Goal: Task Accomplishment & Management: Use online tool/utility

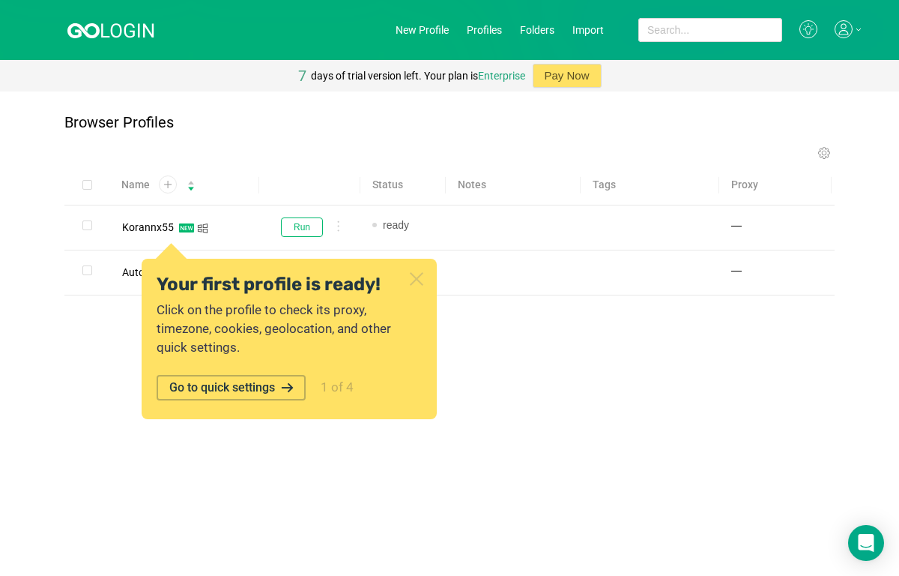
click at [421, 277] on icon at bounding box center [416, 278] width 19 height 19
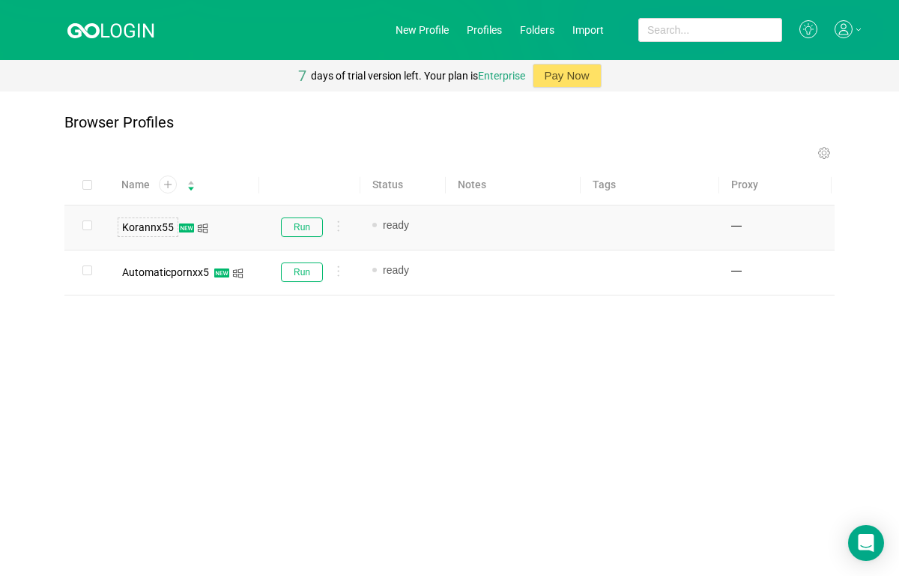
click at [168, 228] on div "Korannx55" at bounding box center [148, 227] width 52 height 10
copy div "Korannx55"
click at [297, 227] on button "Run" at bounding box center [302, 226] width 42 height 19
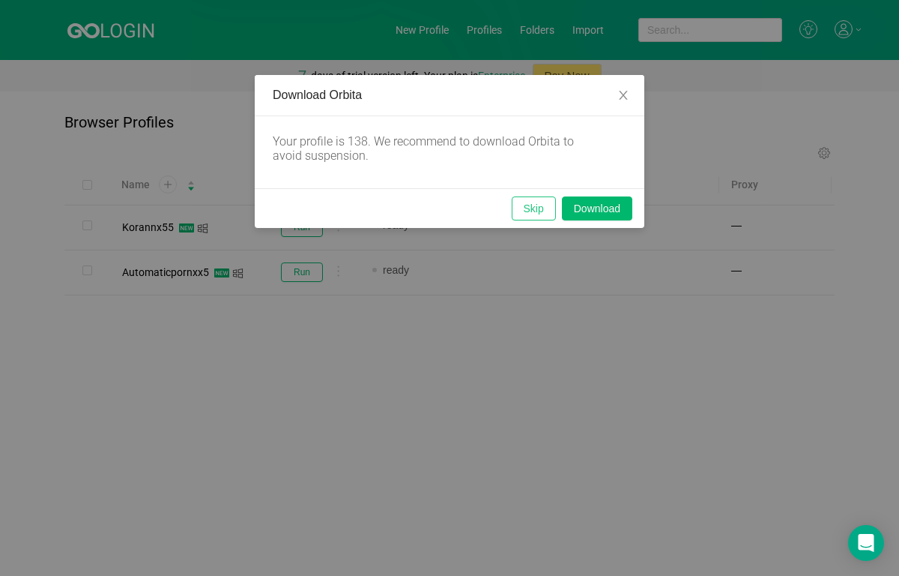
click at [551, 203] on button "Skip" at bounding box center [534, 208] width 44 height 24
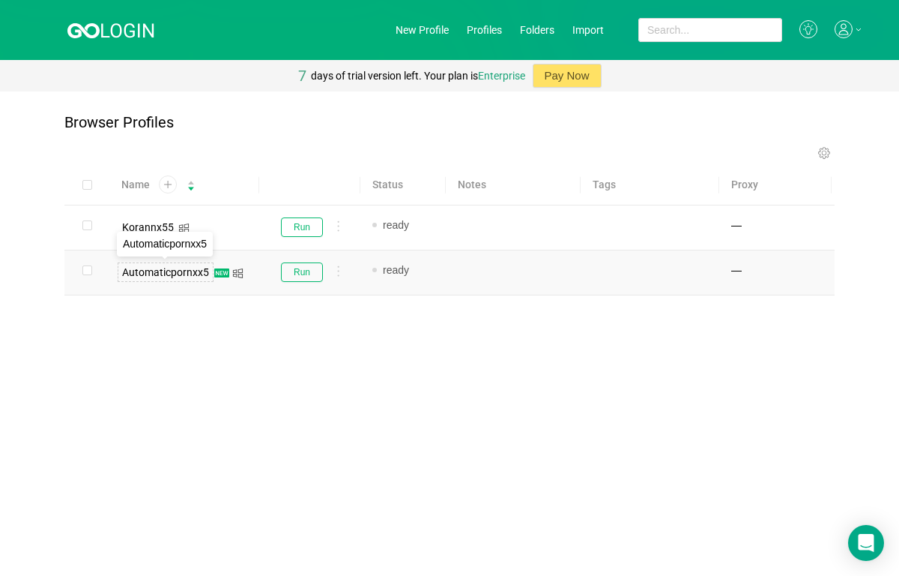
click at [202, 269] on span "Automaticpornxx5" at bounding box center [165, 272] width 87 height 12
click at [289, 274] on button "Run" at bounding box center [302, 271] width 42 height 19
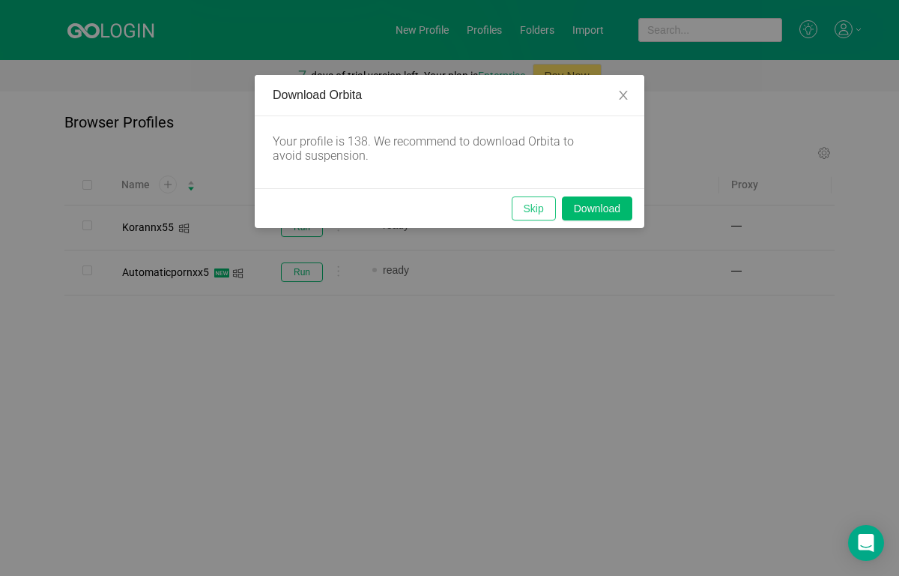
click at [527, 210] on button "Skip" at bounding box center [534, 208] width 44 height 24
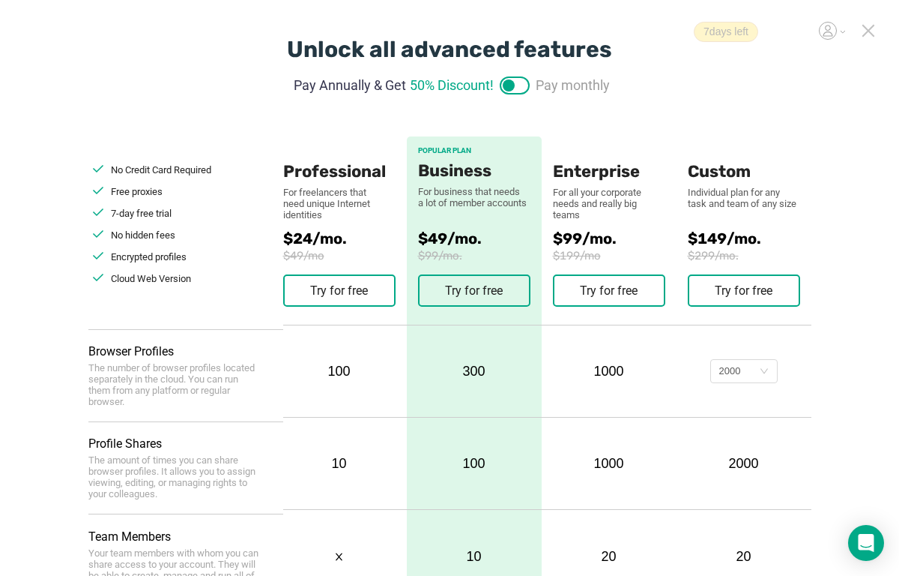
click at [860, 34] on div "7 days left" at bounding box center [781, 32] width 174 height 20
click at [866, 28] on icon at bounding box center [868, 30] width 10 height 10
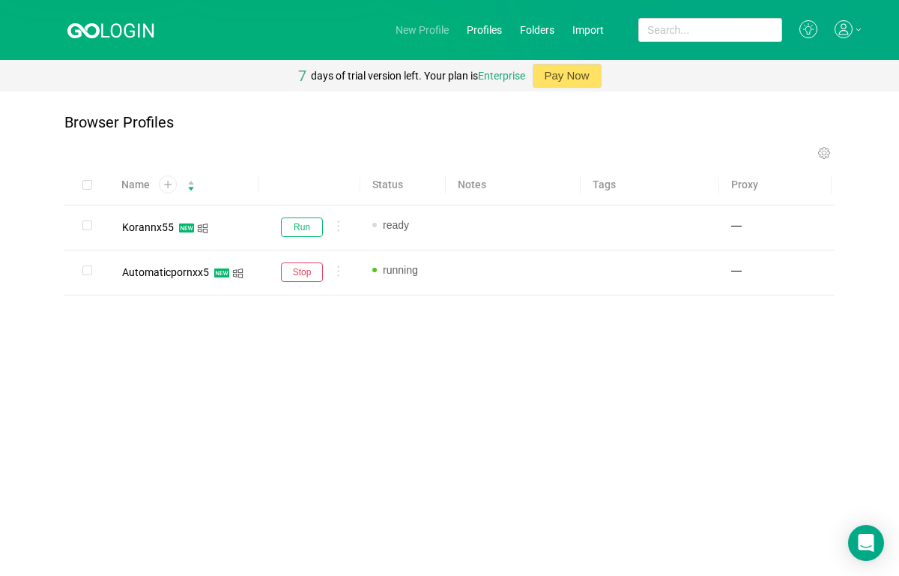
click at [423, 29] on link "New Profile" at bounding box center [422, 30] width 53 height 12
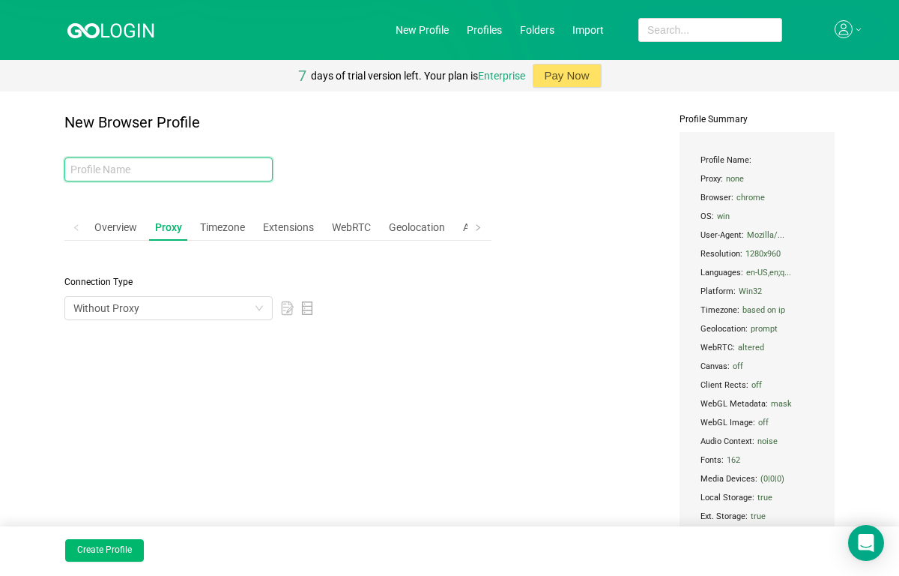
click at [242, 166] on input "text" at bounding box center [168, 169] width 208 height 24
paste input "Lina_hot22"
type input "Lina_hot22"
click at [124, 227] on div "Overview" at bounding box center [115, 228] width 55 height 28
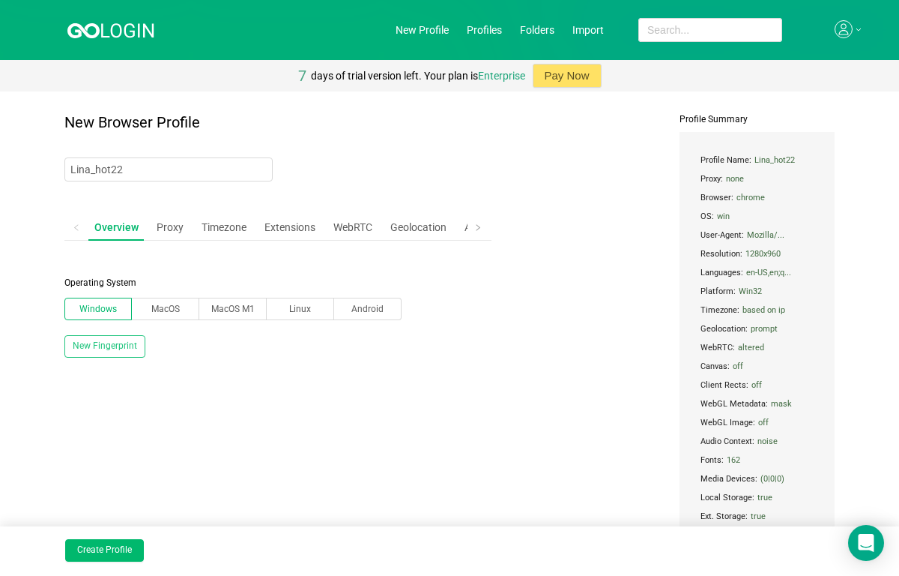
click at [127, 495] on div "New Browser Profile Lina_hot22 Overview Proxy Timezone Extensions WebRTC Geoloc…" at bounding box center [277, 368] width 427 height 509
click at [115, 544] on button "Create Profile" at bounding box center [104, 550] width 79 height 22
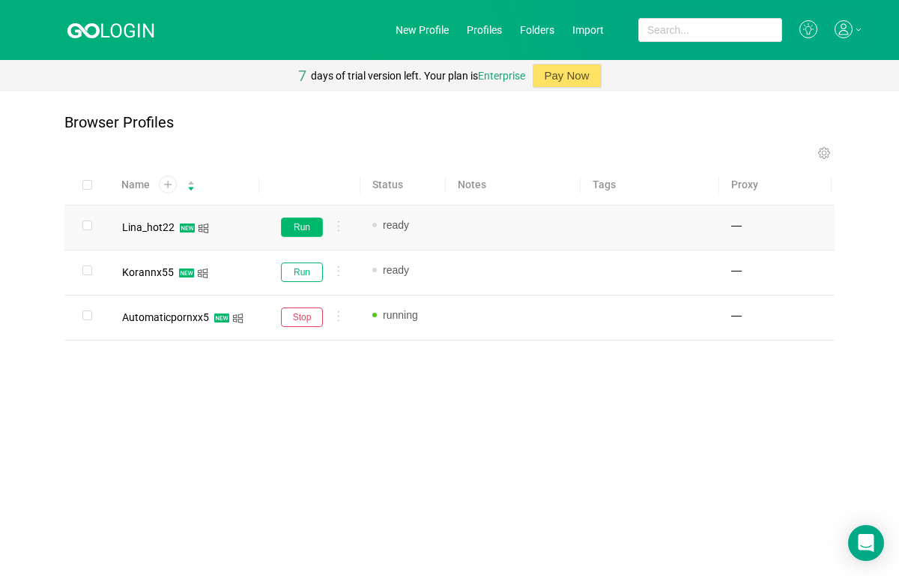
click at [288, 223] on button "Run" at bounding box center [302, 226] width 42 height 19
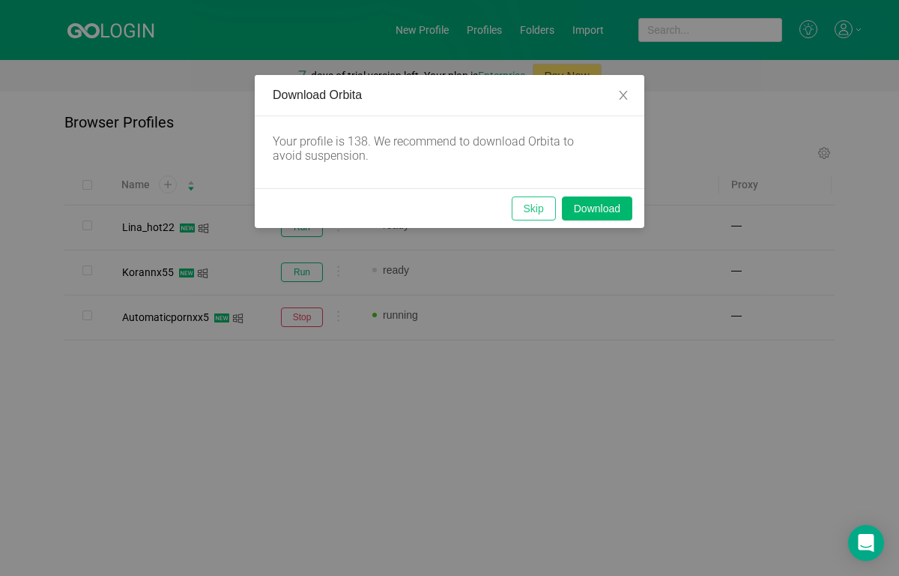
click at [525, 207] on button "Skip" at bounding box center [534, 208] width 44 height 24
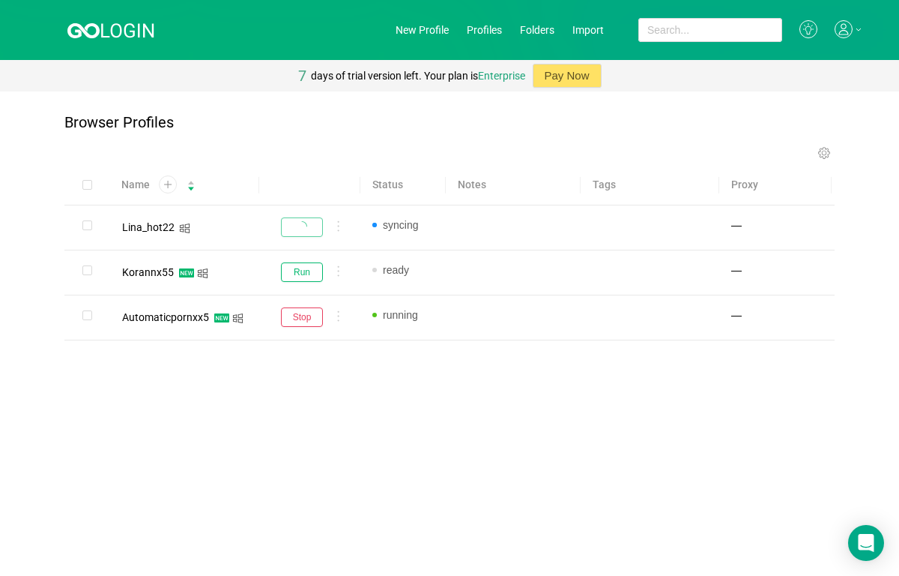
click at [395, 371] on div "Name Status Notes Tags Proxy Lina_hot22 syncing Add note... Add tag... — Korann…" at bounding box center [449, 277] width 770 height 224
click at [299, 226] on button "Run" at bounding box center [302, 226] width 42 height 19
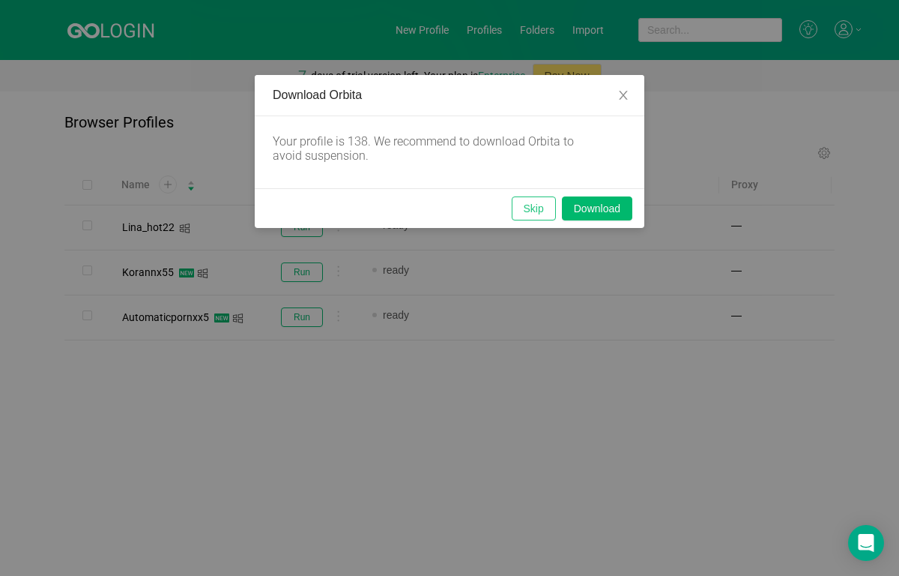
click at [528, 204] on button "Skip" at bounding box center [534, 208] width 44 height 24
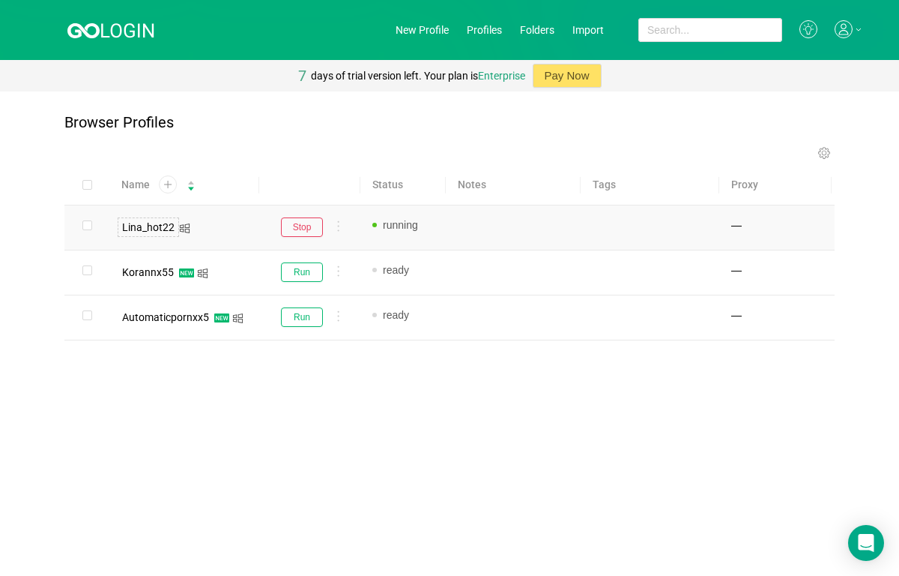
click at [138, 223] on div "Lina_hot22" at bounding box center [148, 227] width 52 height 10
copy div "Lina_hot22"
click at [405, 27] on link "New Profile" at bounding box center [422, 30] width 53 height 12
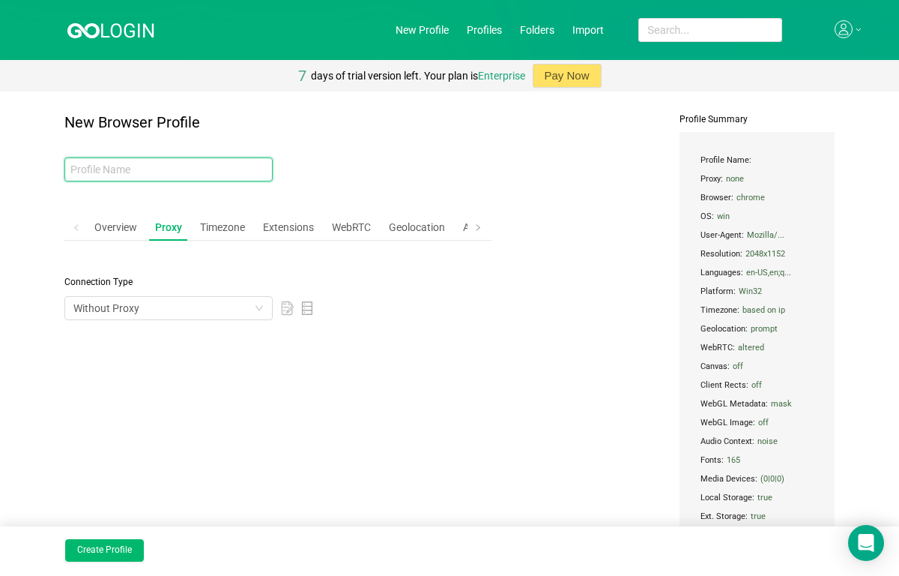
click at [250, 167] on input "text" at bounding box center [168, 169] width 208 height 24
paste input "botai_x52"
type input "botai_x52"
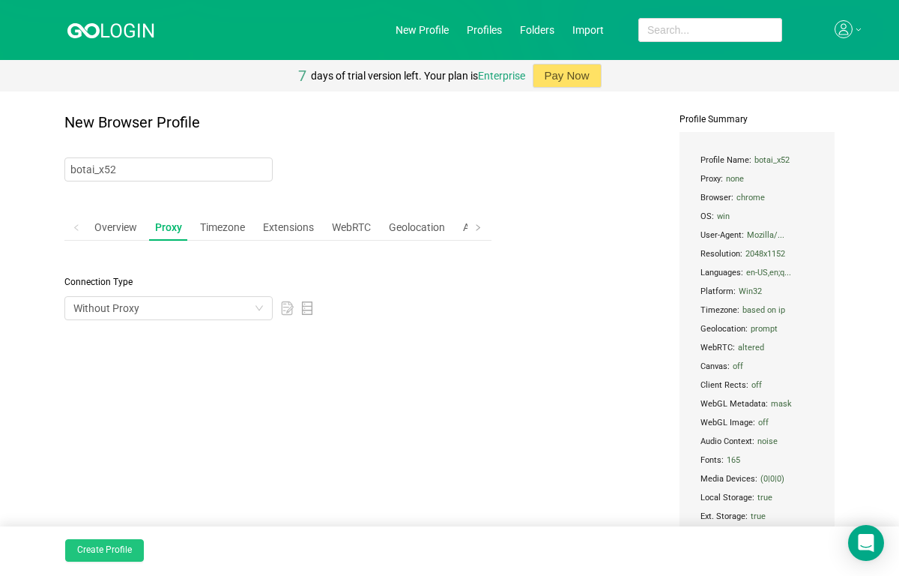
click at [109, 552] on button "Create Profile" at bounding box center [104, 550] width 79 height 22
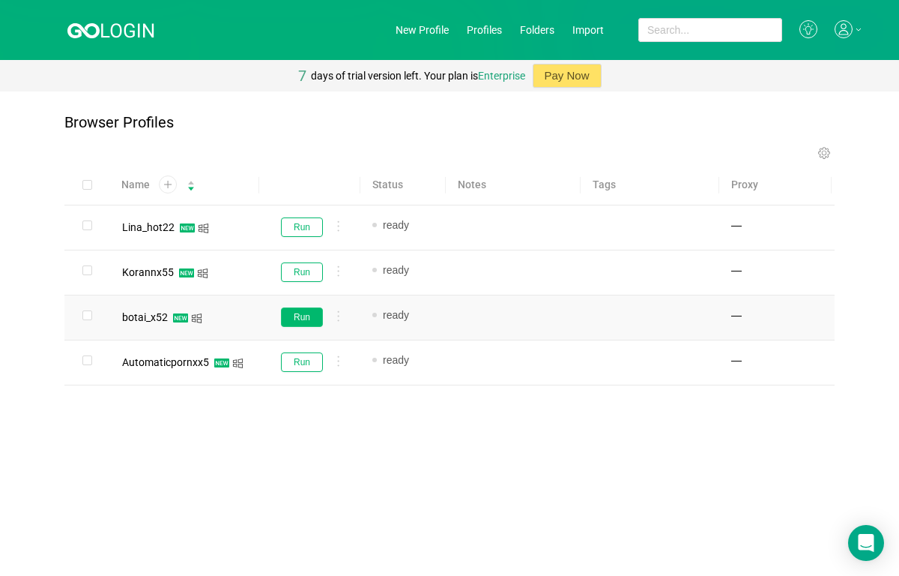
click at [301, 319] on button "Run" at bounding box center [302, 316] width 42 height 19
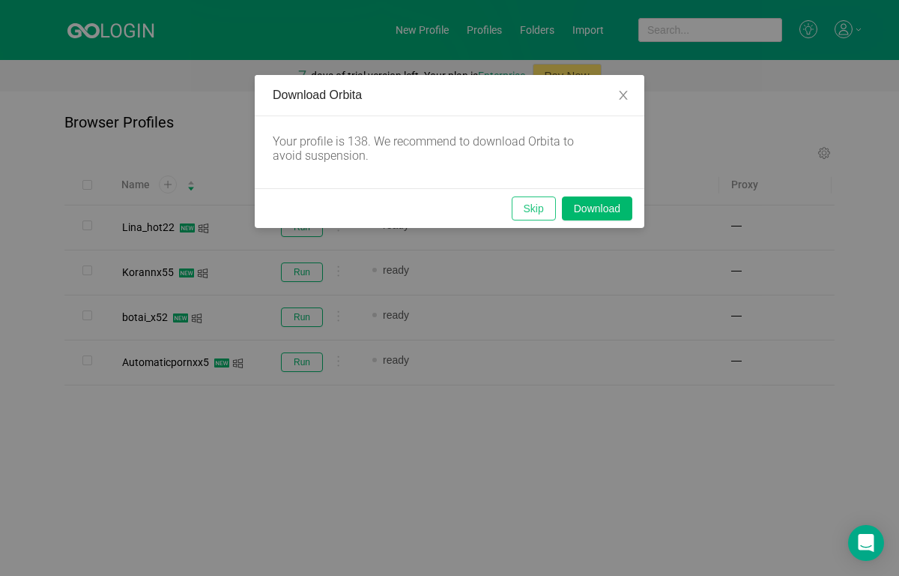
click at [546, 213] on button "Skip" at bounding box center [534, 208] width 44 height 24
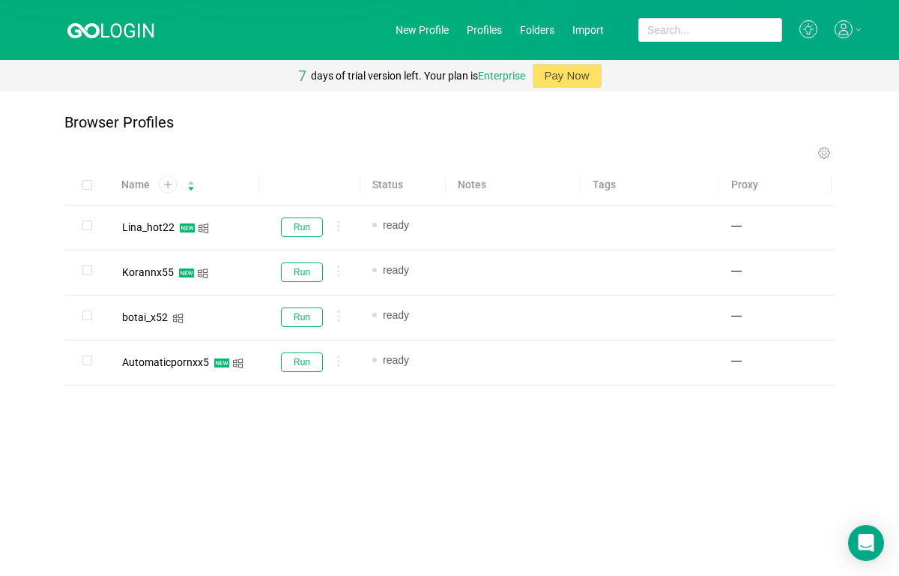
click at [327, 109] on div "Browser Profiles Share Profiles Add to Folder Edit extensions Clone Edit tags N…" at bounding box center [449, 273] width 899 height 365
click at [433, 30] on link "New Profile" at bounding box center [422, 30] width 53 height 12
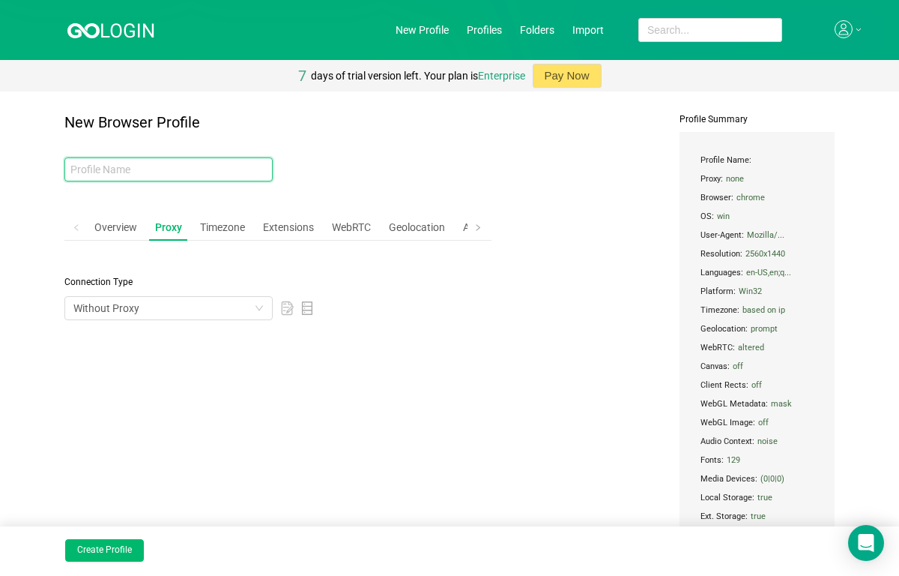
click at [154, 177] on input "text" at bounding box center [168, 169] width 208 height 24
paste input "melilya002"
type input "melilya002"
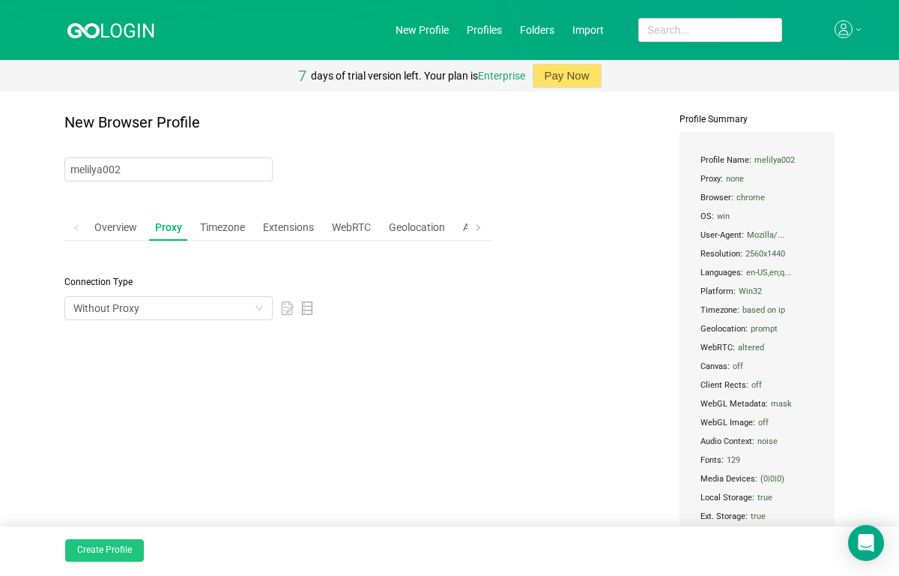
click at [118, 543] on button "Create Profile" at bounding box center [104, 550] width 79 height 22
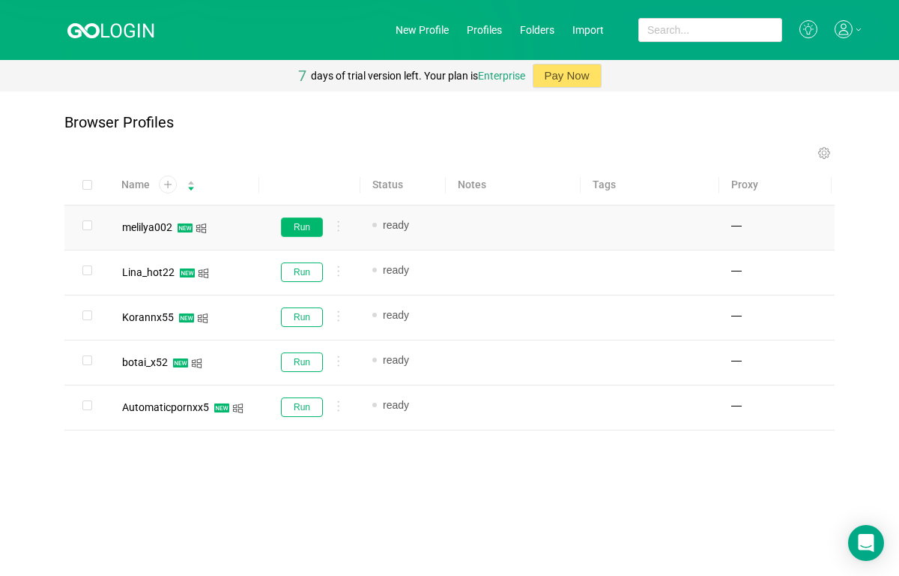
click at [309, 232] on button "Run" at bounding box center [302, 226] width 42 height 19
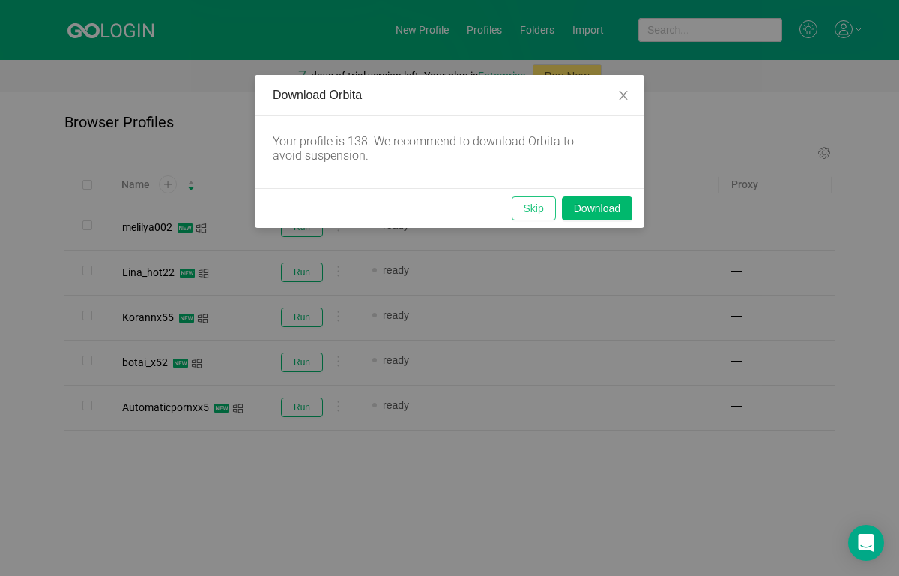
click at [524, 213] on button "Skip" at bounding box center [534, 208] width 44 height 24
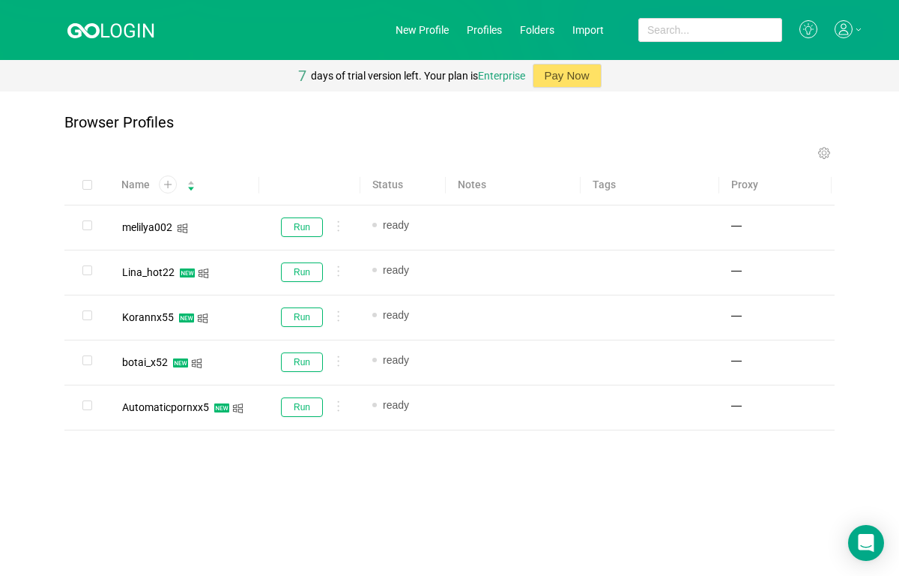
click at [402, 444] on div "Name Status Notes Tags Proxy melilya002 Run ready Add note... Add tag... — Lina…" at bounding box center [449, 322] width 770 height 314
click at [438, 28] on link "New Profile" at bounding box center [422, 30] width 53 height 12
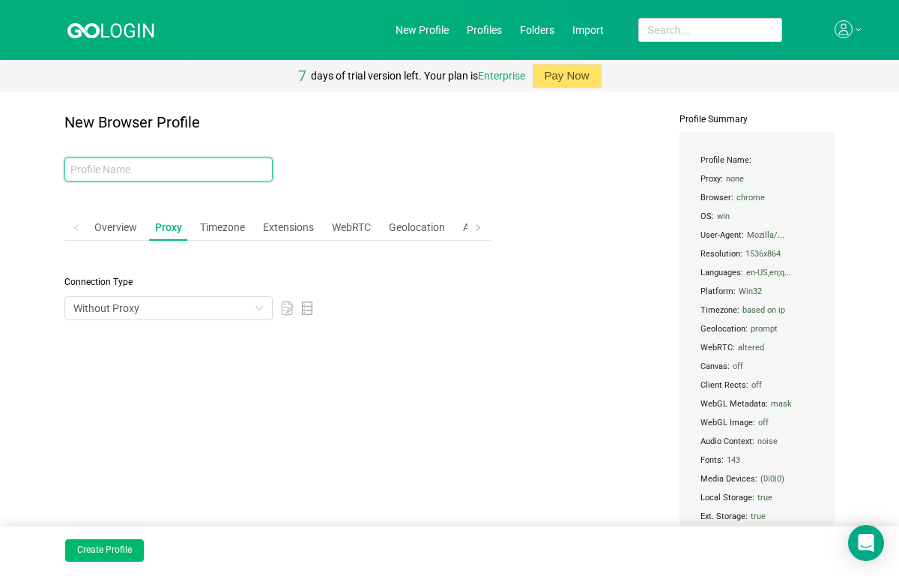
click at [231, 176] on input "text" at bounding box center [168, 169] width 208 height 24
paste input "diname223"
type input "diname223"
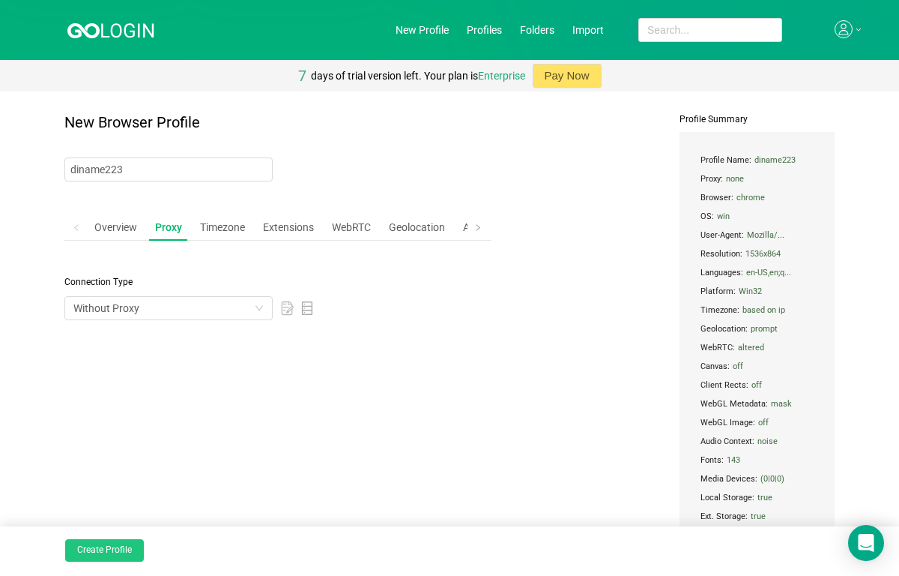
click at [121, 539] on button "Create Profile" at bounding box center [104, 550] width 79 height 22
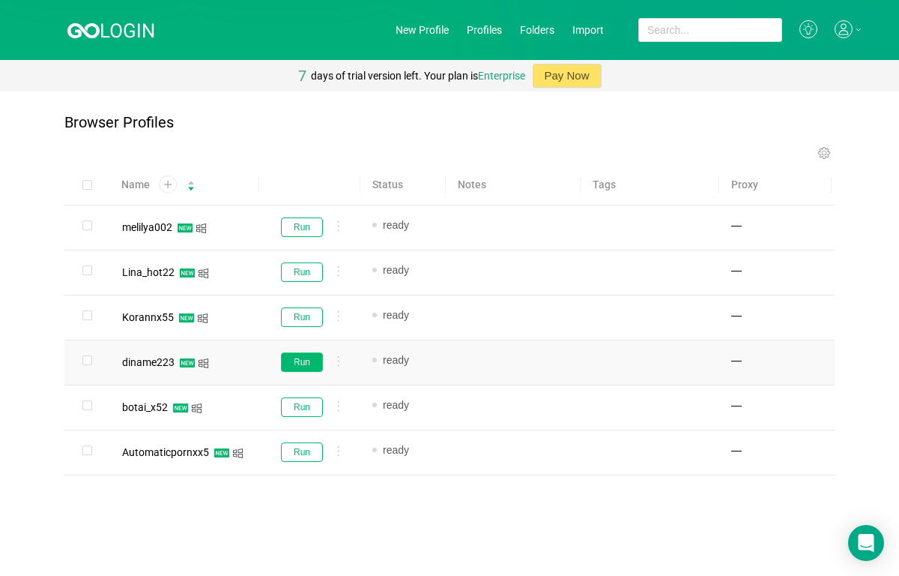
click at [288, 355] on button "Run" at bounding box center [302, 361] width 42 height 19
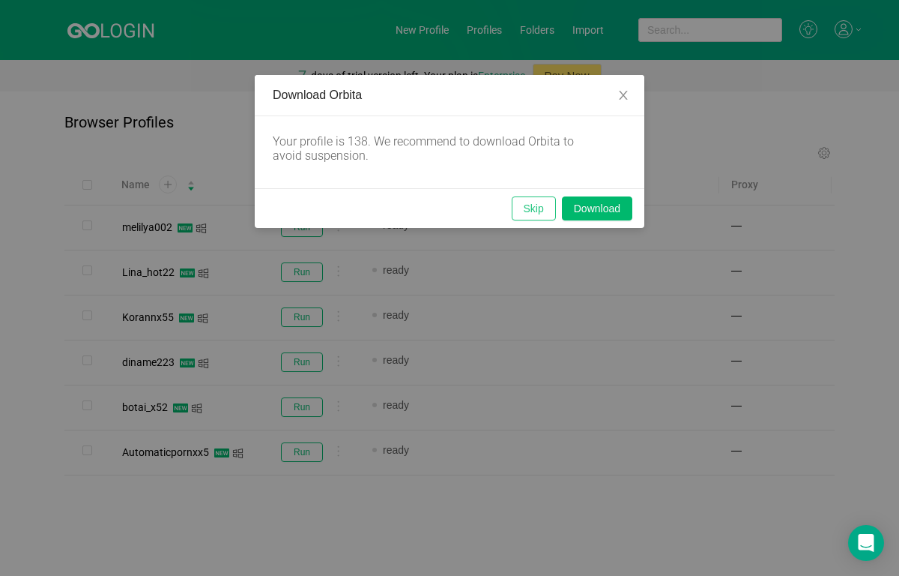
click at [533, 201] on button "Skip" at bounding box center [534, 208] width 44 height 24
